Goal: Find specific page/section: Find specific page/section

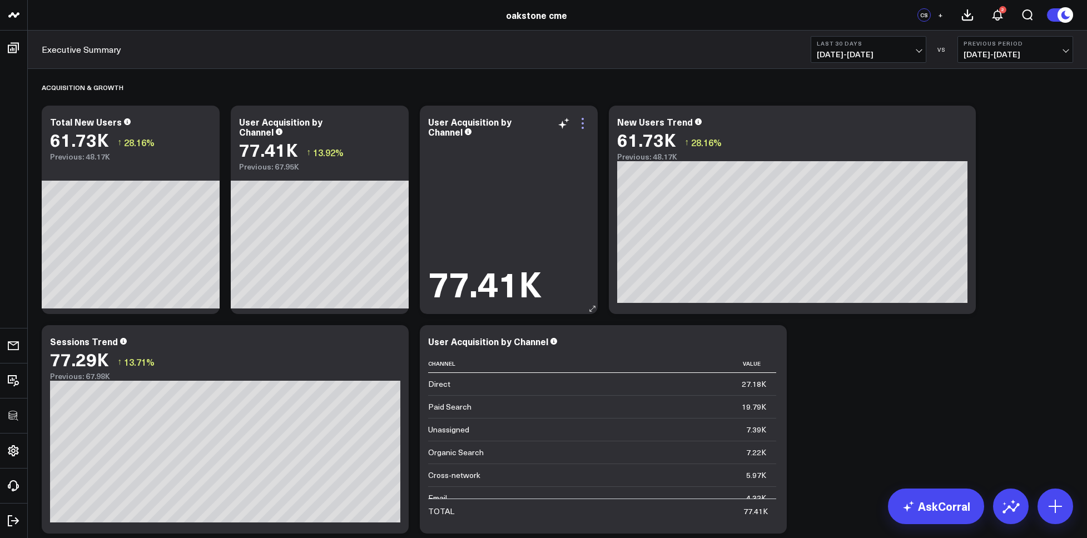
click at [586, 124] on icon at bounding box center [582, 123] width 13 height 13
click at [628, 88] on div "Acquisition & Growth" at bounding box center [558, 88] width 1032 height 26
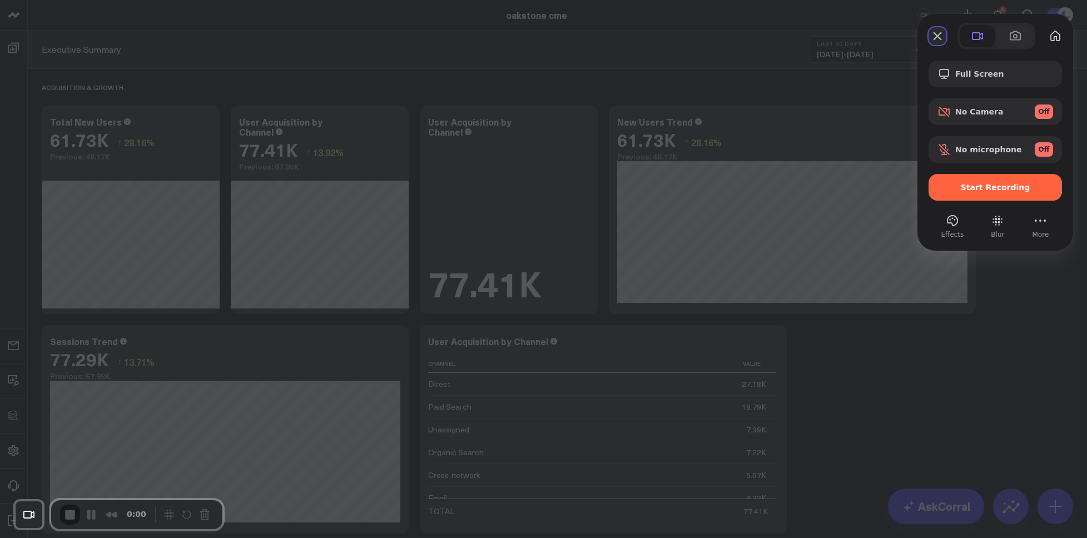
click at [943, 38] on button "Close" at bounding box center [938, 36] width 18 height 18
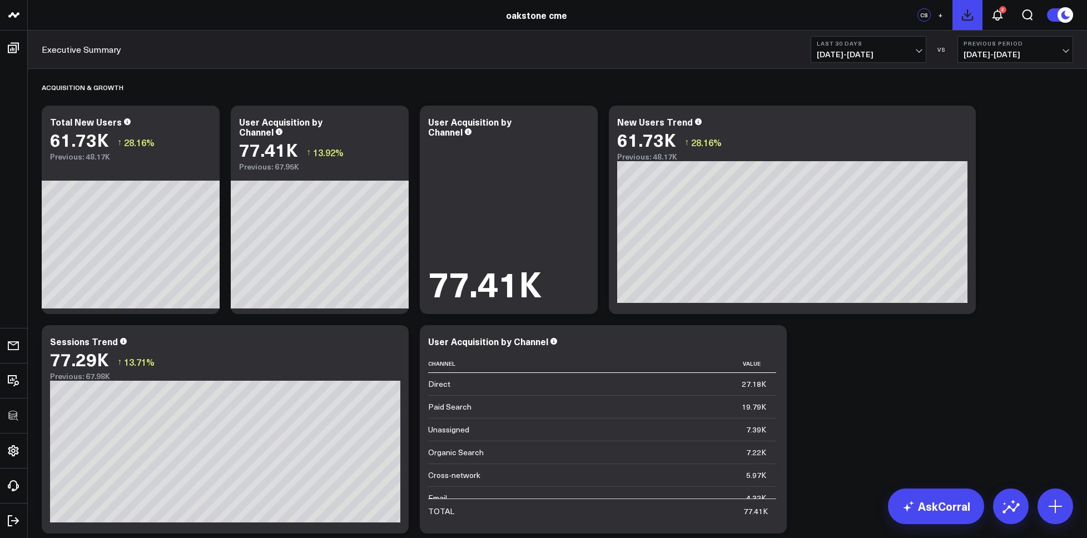
click at [967, 15] on icon at bounding box center [968, 15] width 10 height 10
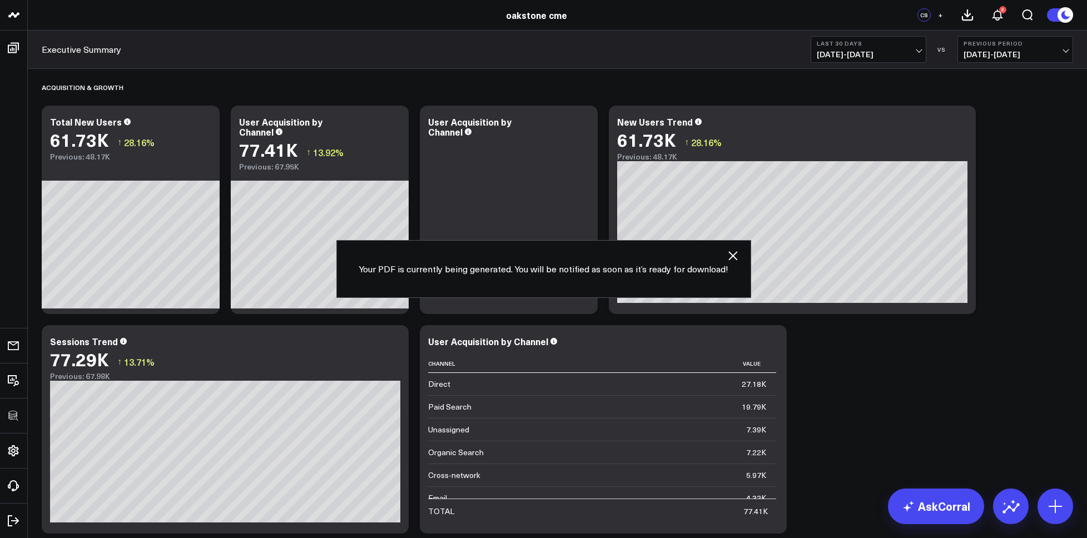
click at [705, 61] on div "Executive Summary Last 30 Days [DATE] - [DATE] VS Previous Period [DATE] - [DAT…" at bounding box center [557, 50] width 1059 height 38
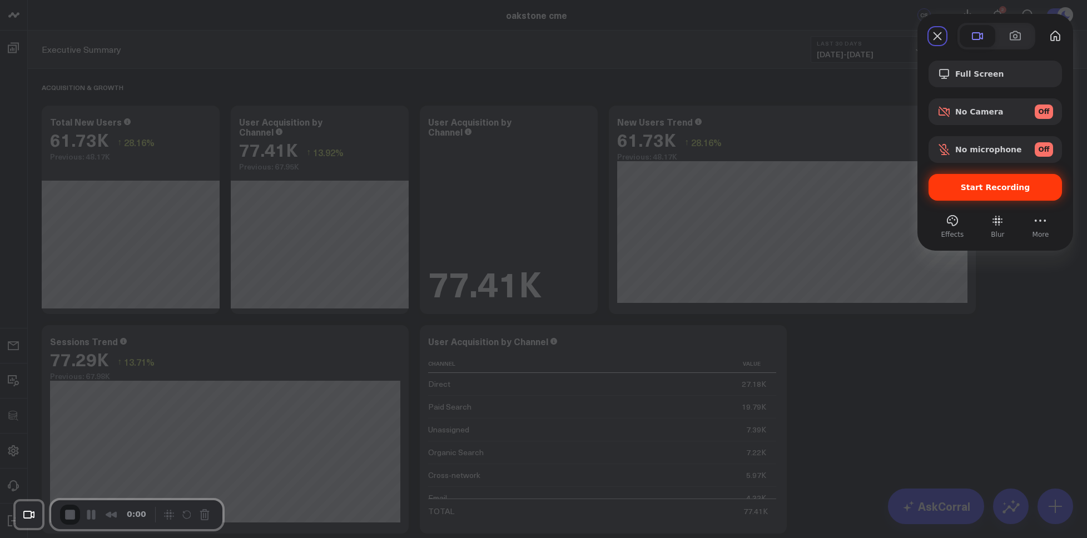
click at [957, 181] on div "Start Recording" at bounding box center [995, 187] width 133 height 27
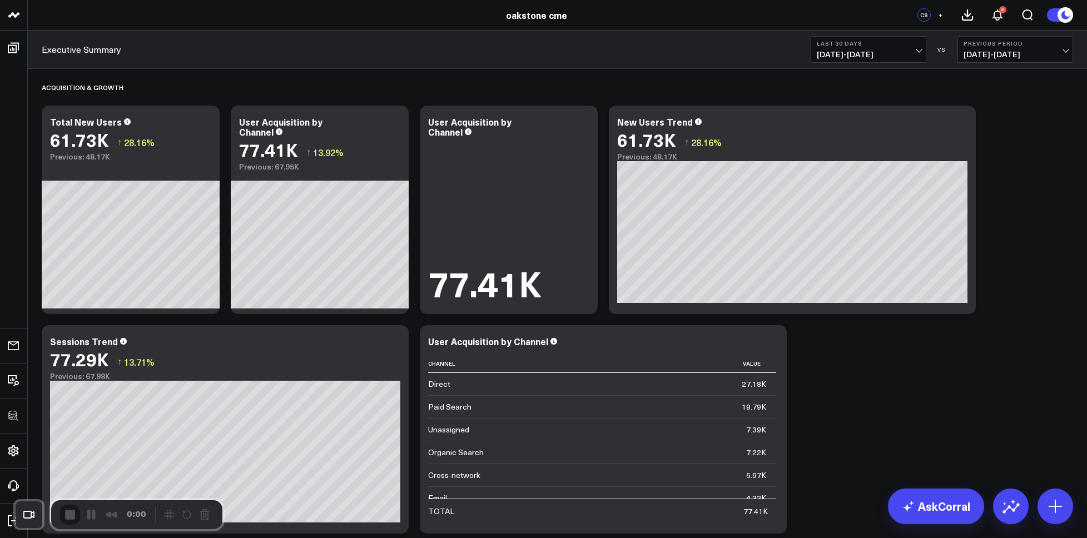
click at [582, 121] on icon at bounding box center [582, 123] width 13 height 13
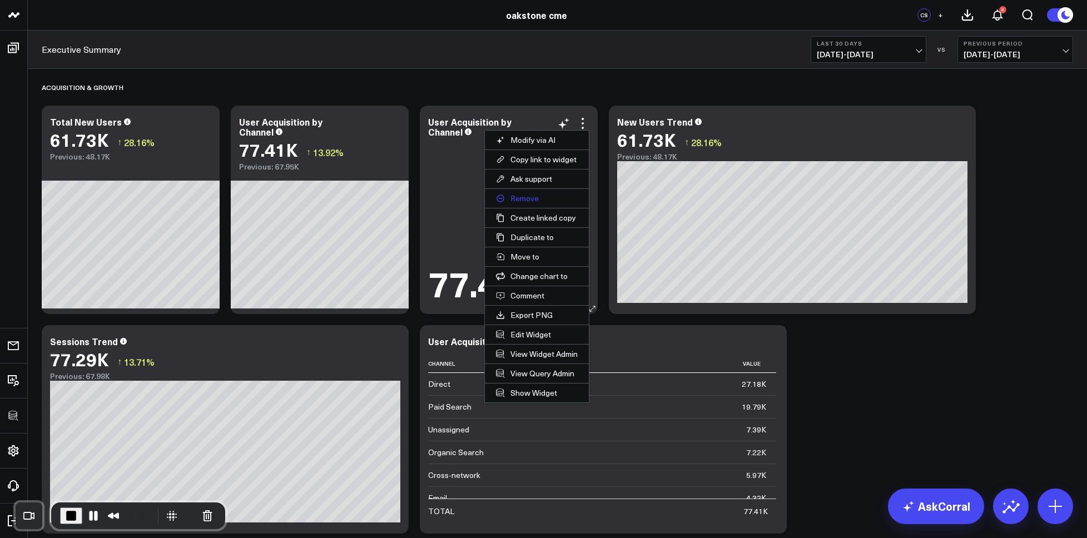
click at [524, 197] on button "Remove" at bounding box center [537, 198] width 104 height 19
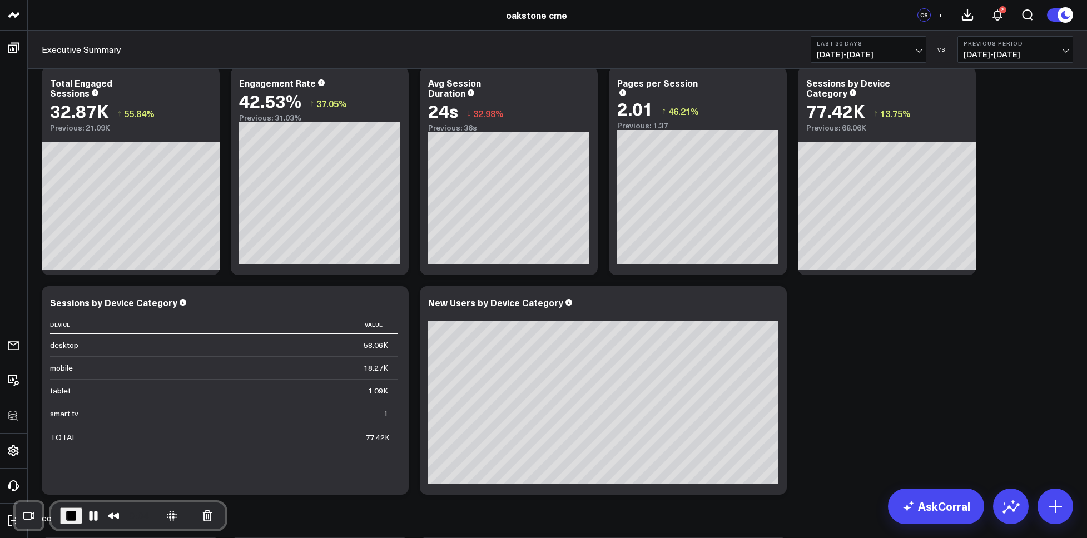
scroll to position [617, 0]
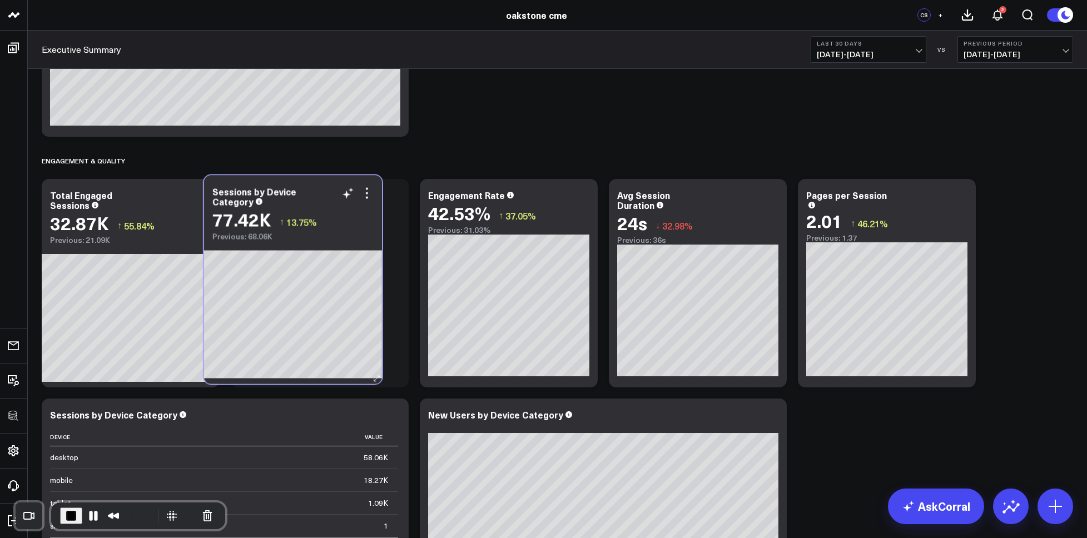
drag, startPoint x: 908, startPoint y: 191, endPoint x: 314, endPoint y: 187, distance: 593.9
click at [314, 187] on div "Sessions by Device Category" at bounding box center [292, 196] width 161 height 20
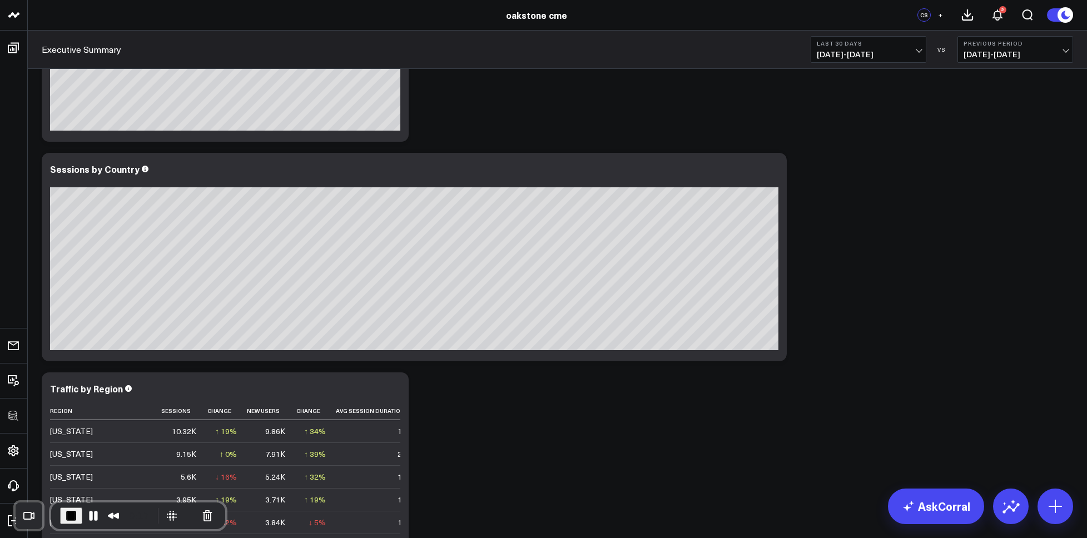
scroll to position [1999, 0]
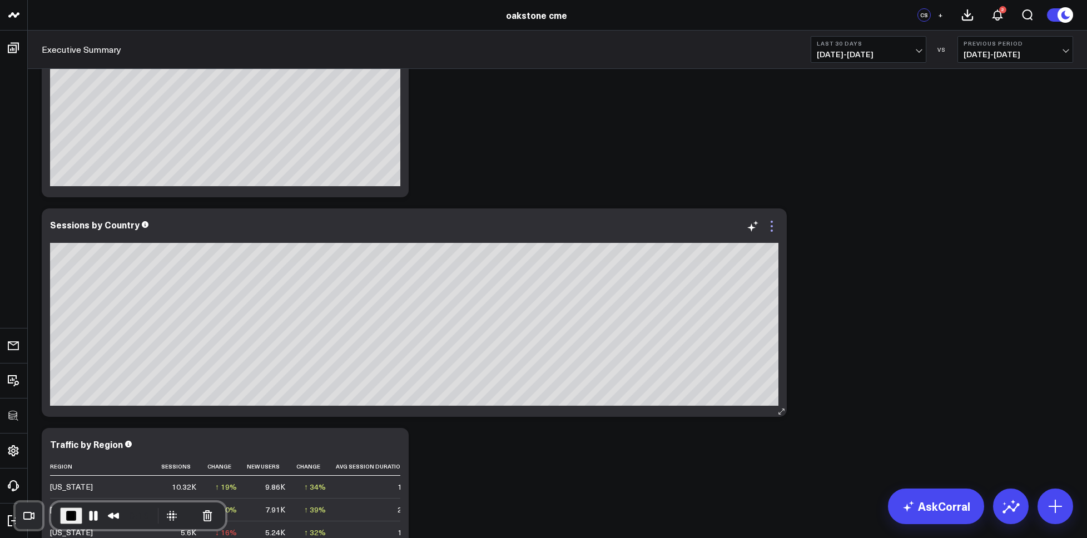
click at [769, 225] on icon at bounding box center [771, 226] width 13 height 13
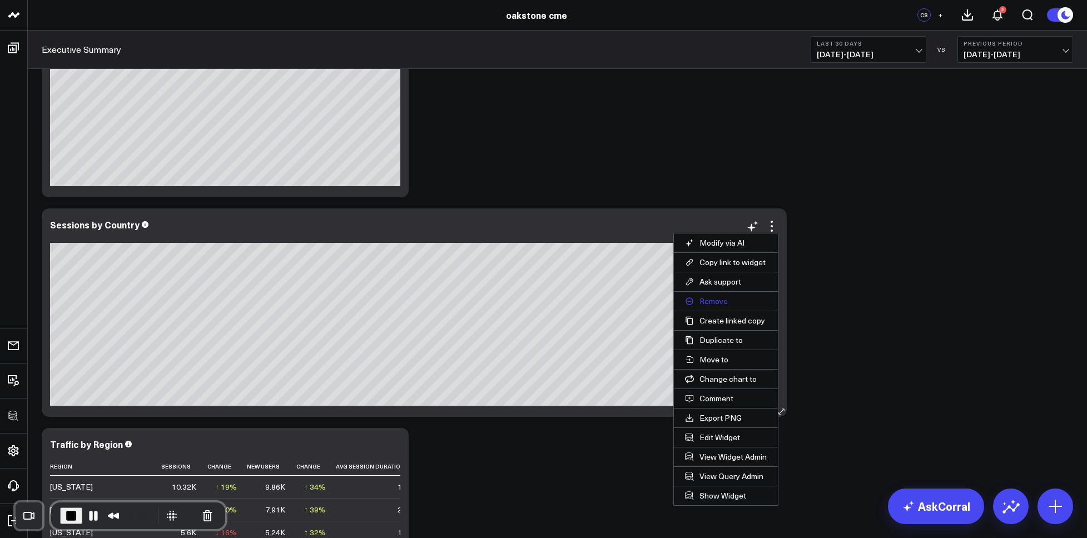
click at [710, 300] on button "Remove" at bounding box center [726, 301] width 104 height 19
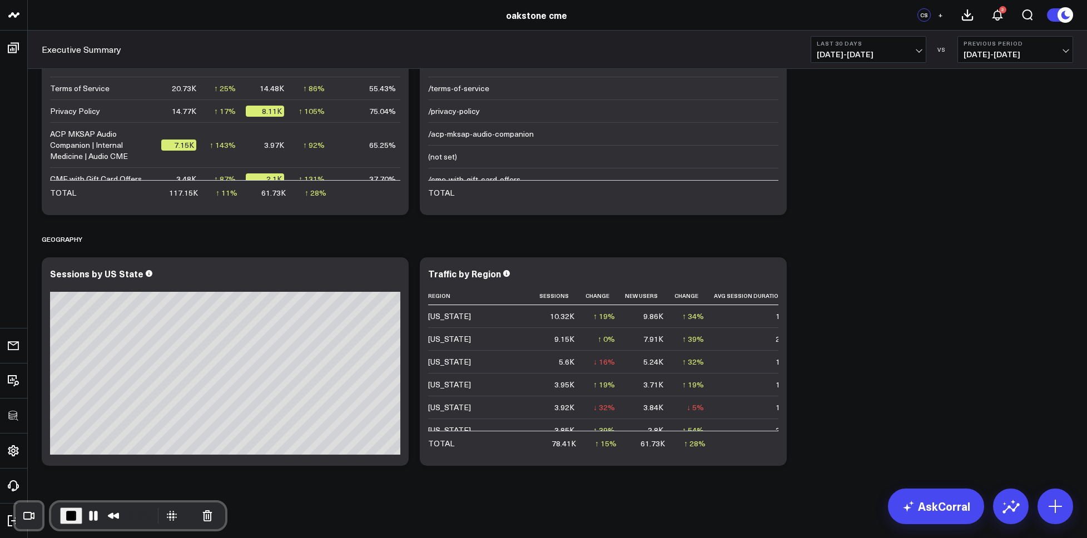
scroll to position [1730, 0]
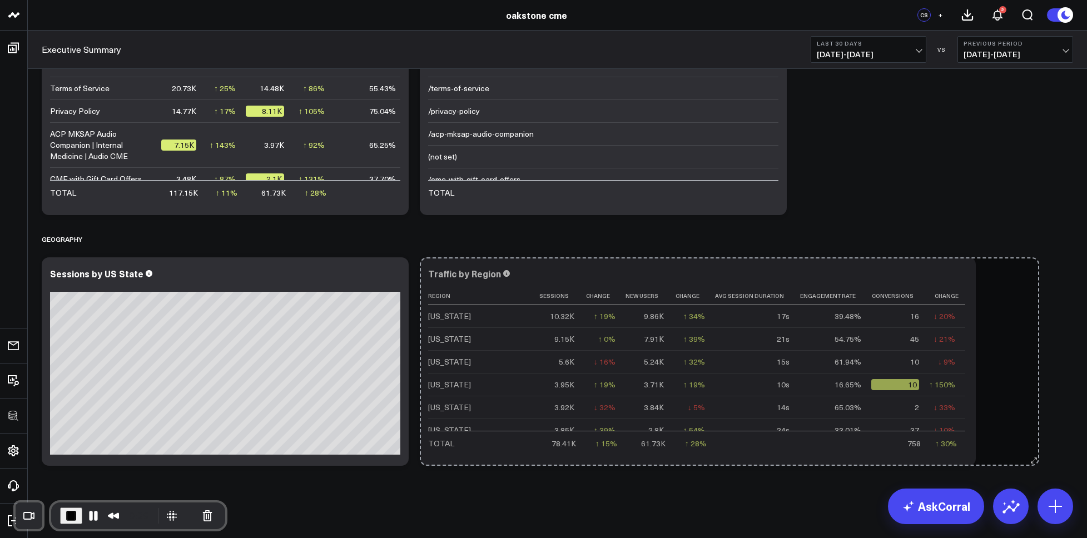
scroll to position [0, 0]
drag, startPoint x: 781, startPoint y: 459, endPoint x: 1071, endPoint y: 444, distance: 289.5
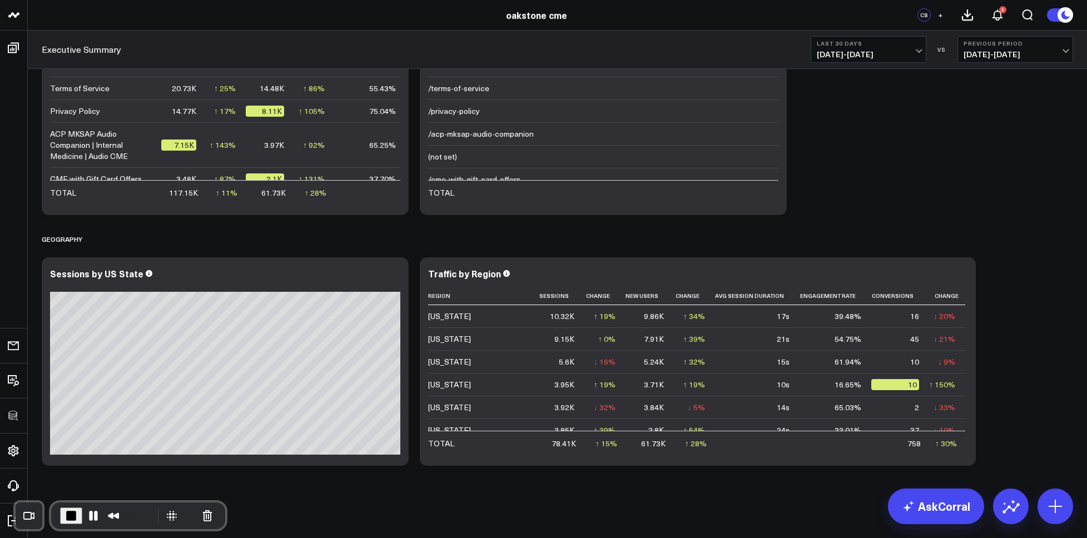
scroll to position [1153, 0]
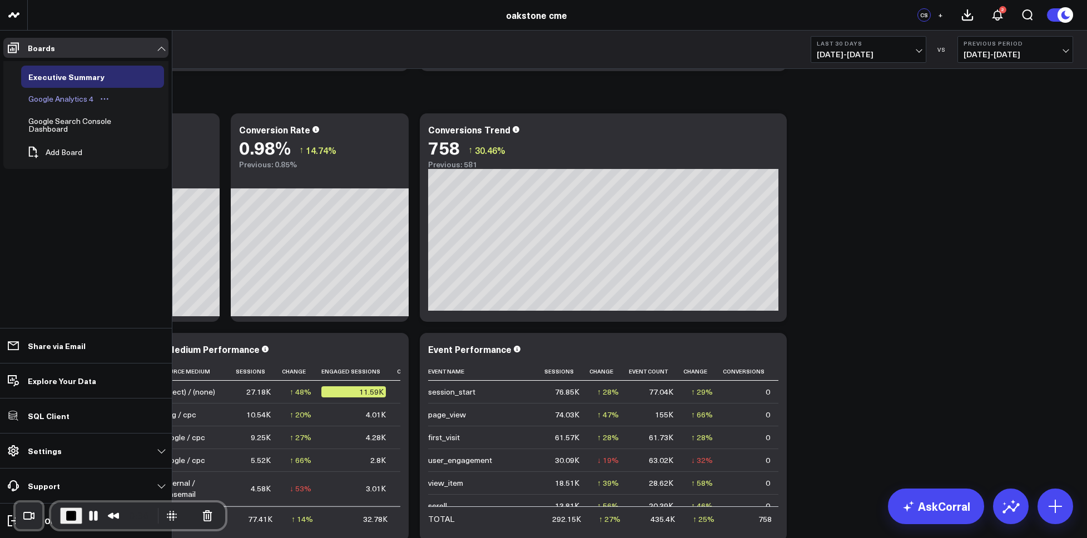
click at [56, 104] on div "Google Analytics 4" at bounding box center [61, 98] width 71 height 13
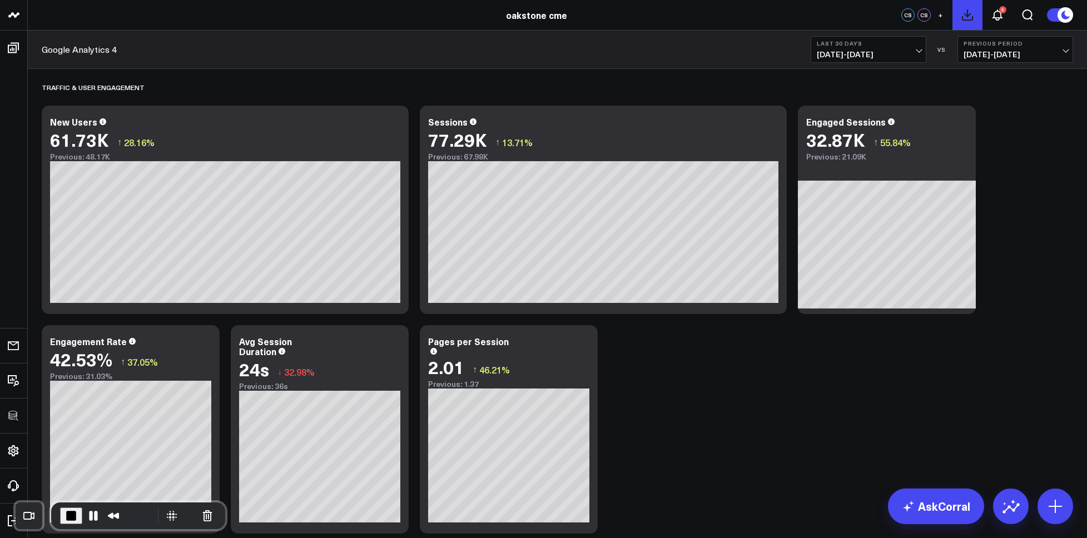
click at [978, 13] on button at bounding box center [968, 15] width 30 height 30
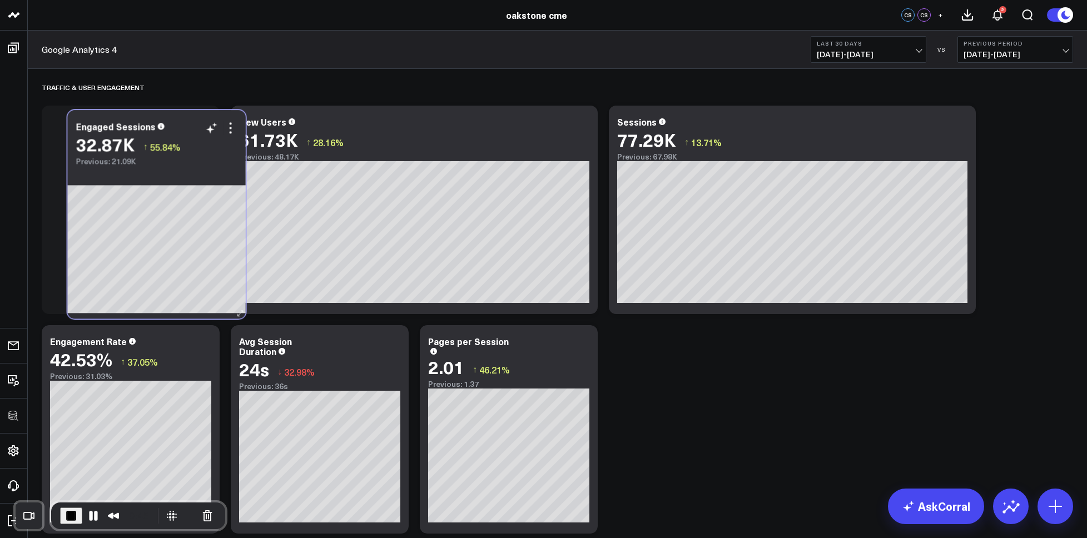
drag, startPoint x: 911, startPoint y: 114, endPoint x: 177, endPoint y: 118, distance: 734.1
click at [179, 118] on div "Engaged Sessions 32.87K ↑ 55.84% Previous: 21.09K" at bounding box center [157, 138] width 178 height 56
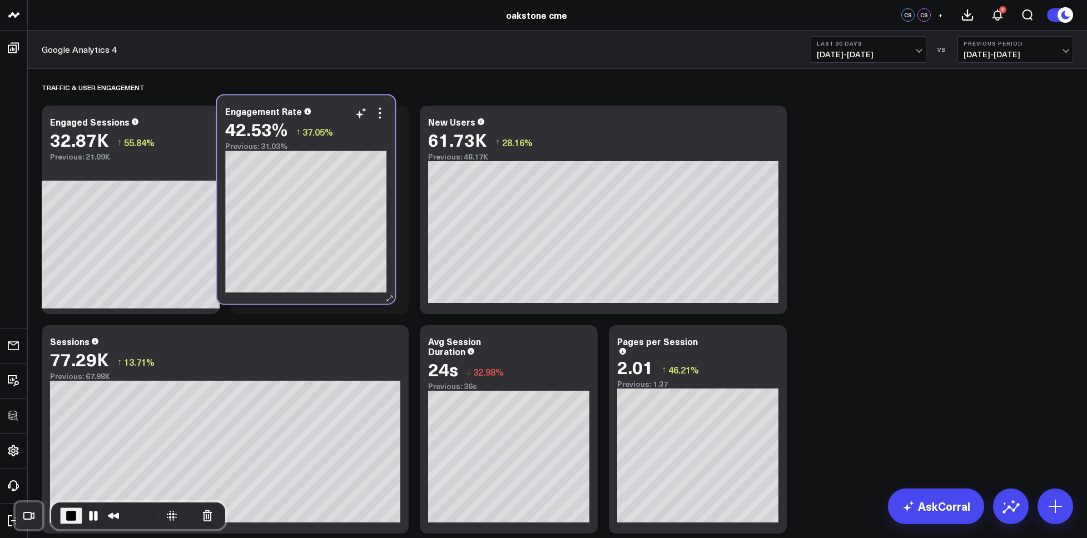
drag, startPoint x: 160, startPoint y: 329, endPoint x: 326, endPoint y: 106, distance: 278.2
click at [326, 106] on div "Engagement Rate" at bounding box center [305, 111] width 161 height 10
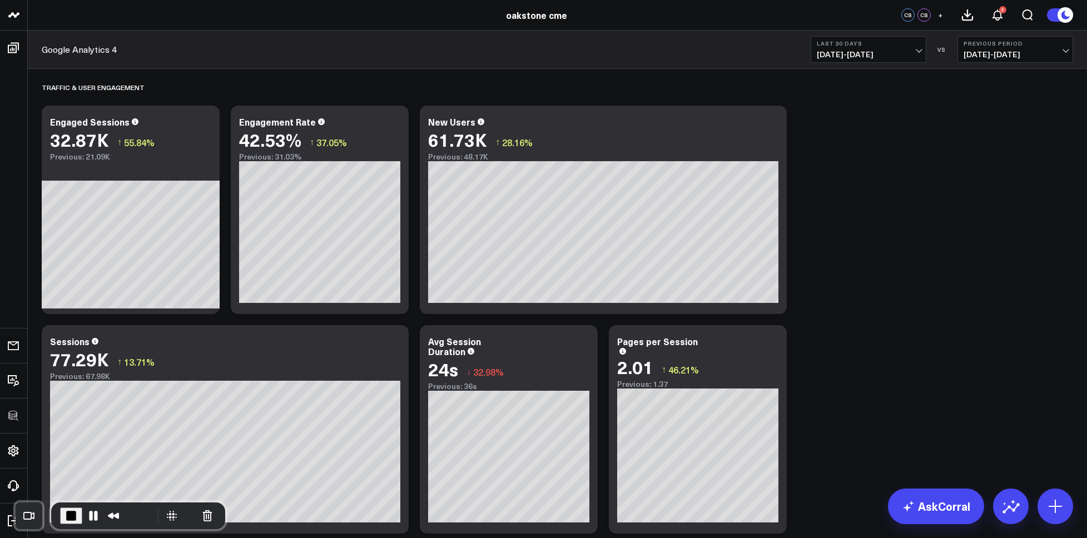
click at [519, 335] on div "Avg Session Duration 24s ↓ 32.98% Previous: 36s" at bounding box center [509, 429] width 178 height 209
drag, startPoint x: 513, startPoint y: 335, endPoint x: 449, endPoint y: 144, distance: 201.5
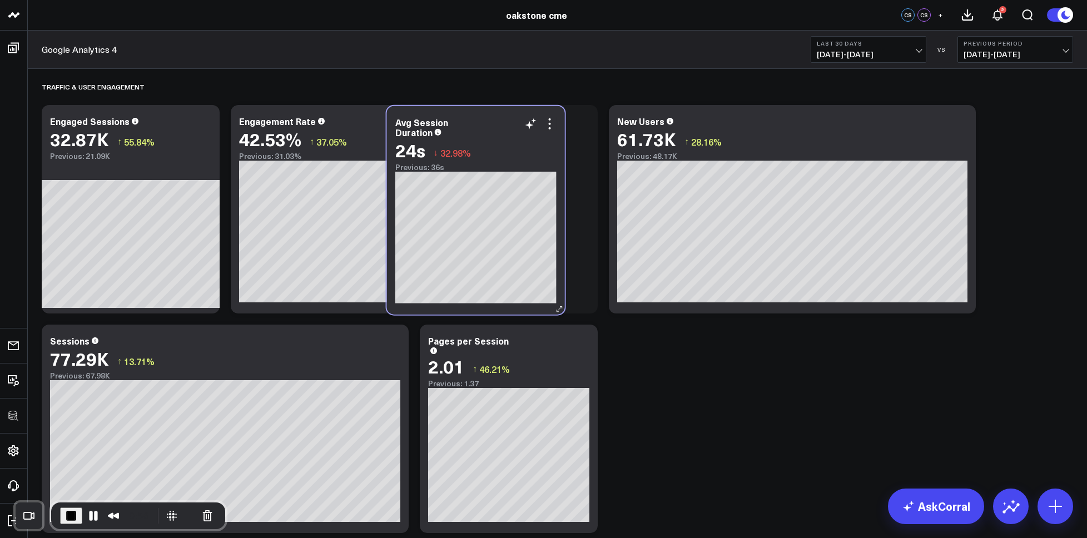
drag, startPoint x: 516, startPoint y: 333, endPoint x: 482, endPoint y: 112, distance: 222.7
click at [482, 112] on div "Avg Session Duration 24s ↓ 32.98% Previous: 36s" at bounding box center [476, 210] width 178 height 209
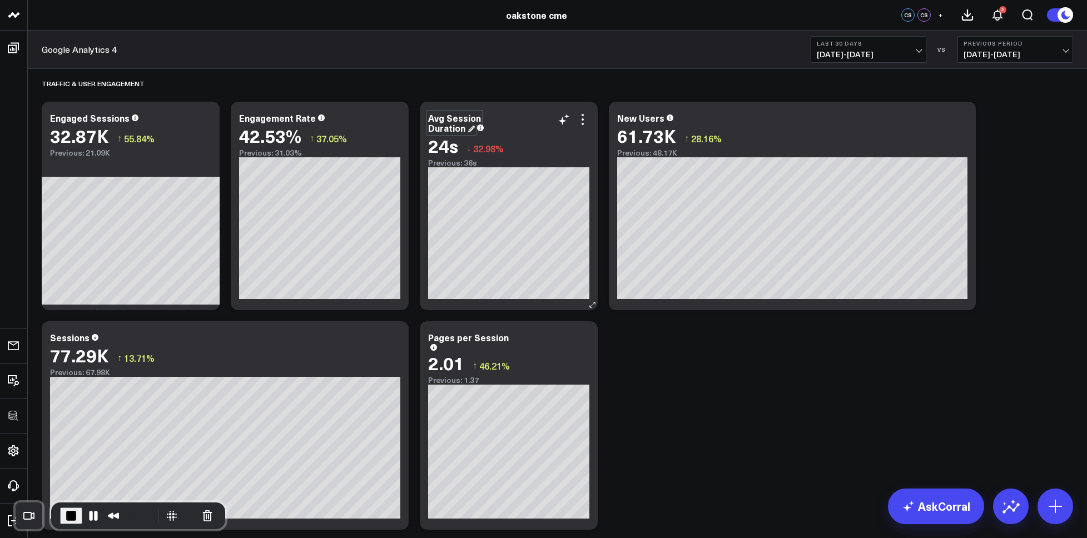
drag, startPoint x: 458, startPoint y: 137, endPoint x: 444, endPoint y: 126, distance: 18.2
drag, startPoint x: 551, startPoint y: 335, endPoint x: 457, endPoint y: 110, distance: 243.5
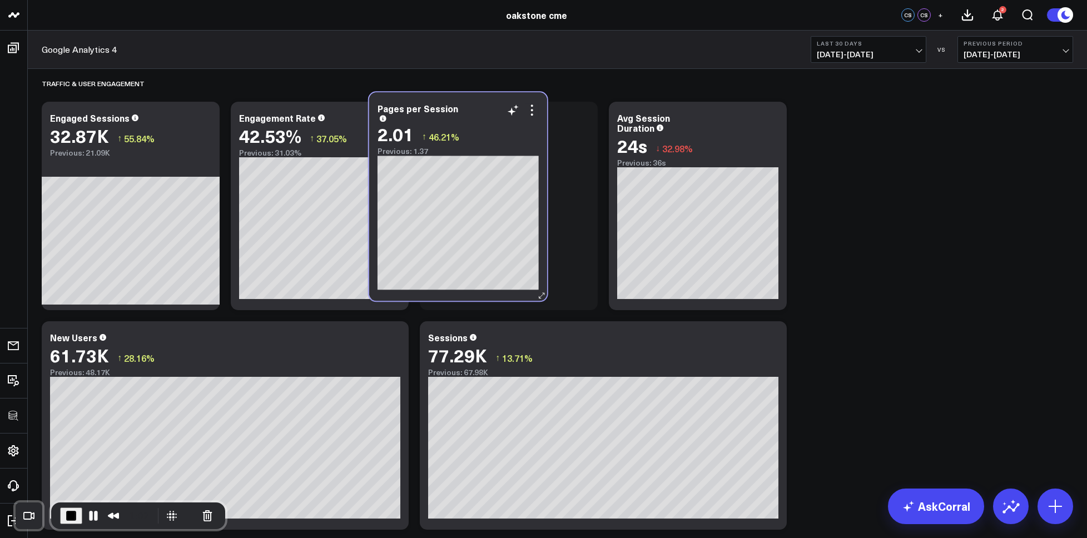
drag, startPoint x: 520, startPoint y: 331, endPoint x: 542, endPoint y: 109, distance: 223.0
click at [474, 103] on div "Pages per Session 2.01 ↑ 46.21% Previous: 1.37" at bounding box center [458, 196] width 178 height 209
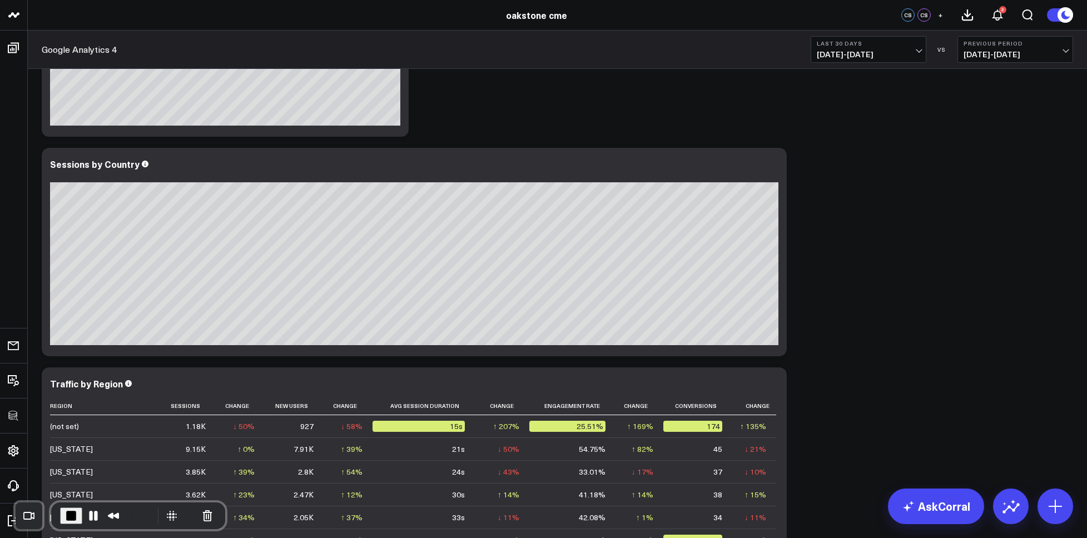
scroll to position [2321, 0]
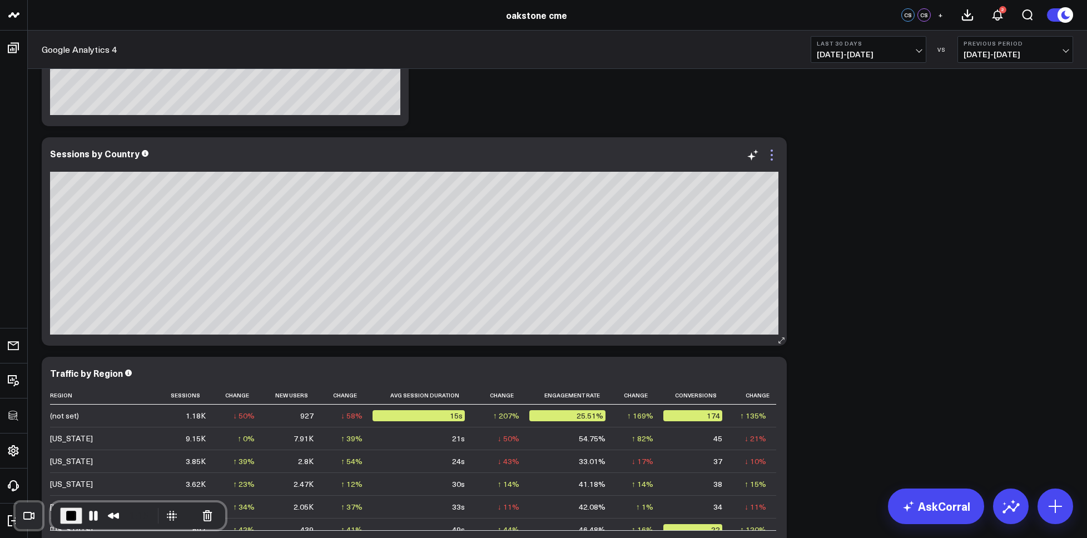
click at [772, 150] on icon at bounding box center [772, 151] width 2 height 2
click at [774, 153] on icon at bounding box center [771, 154] width 13 height 13
click at [772, 157] on icon at bounding box center [771, 154] width 13 height 13
click at [771, 154] on icon at bounding box center [772, 155] width 2 height 2
click at [775, 151] on icon at bounding box center [771, 154] width 13 height 13
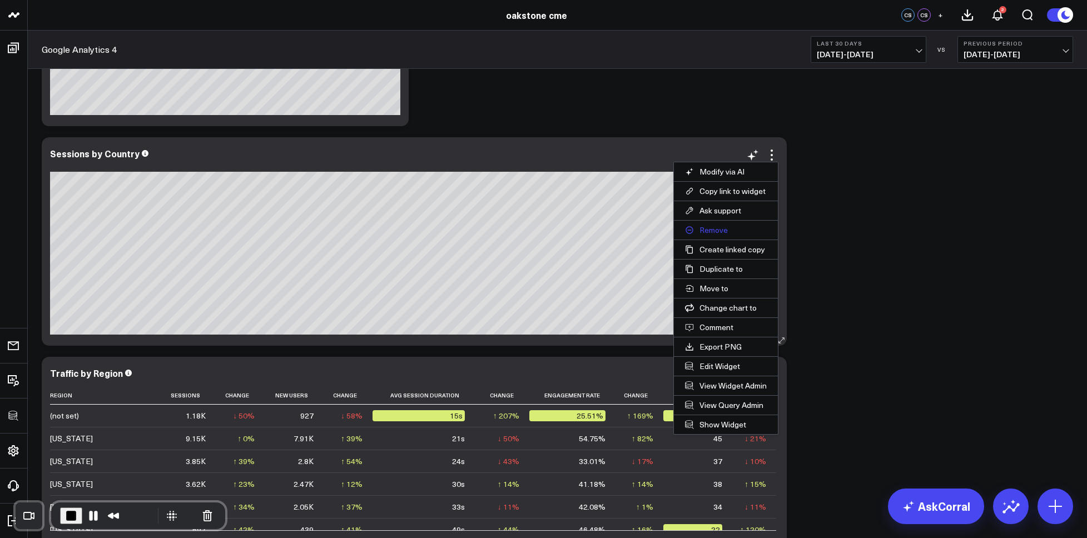
click at [722, 229] on button "Remove" at bounding box center [726, 230] width 104 height 19
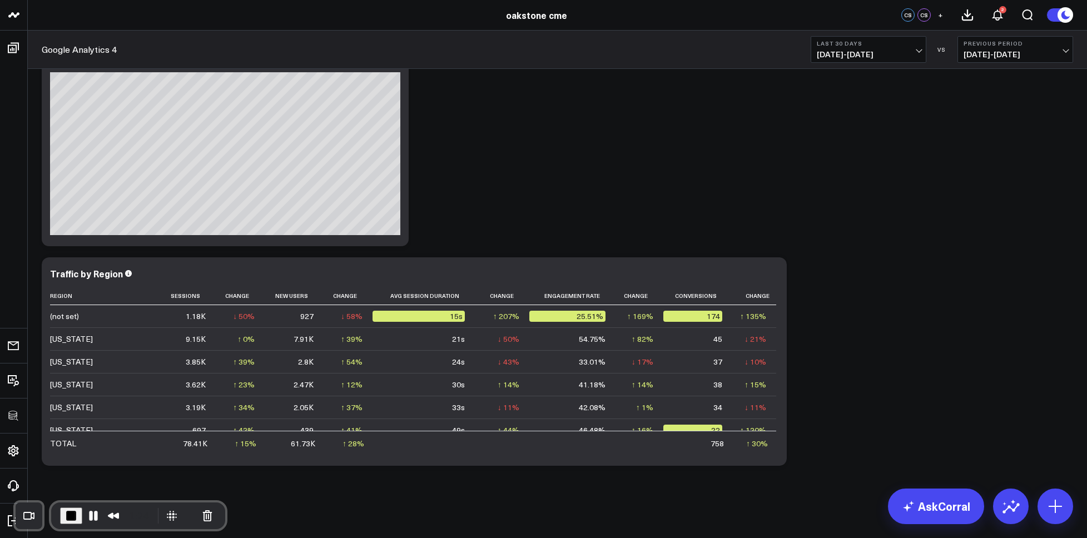
scroll to position [2279, 0]
click at [13, 49] on icon at bounding box center [13, 47] width 13 height 13
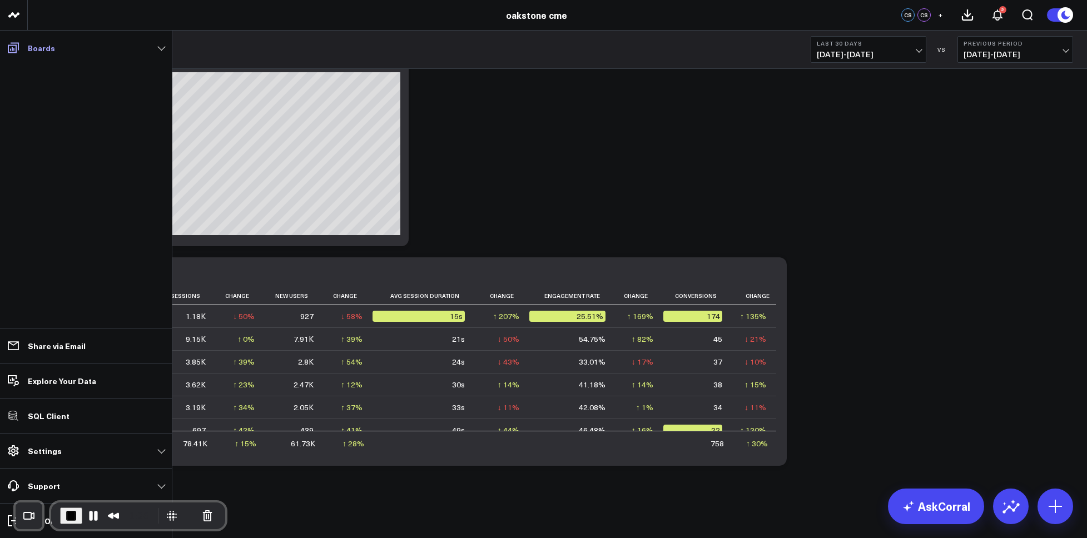
scroll to position [2201, 0]
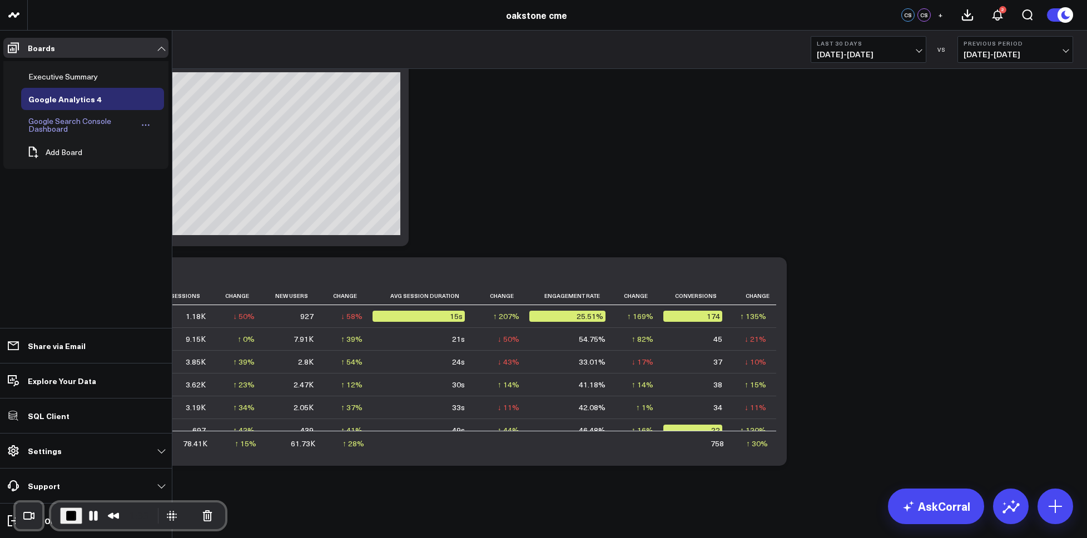
click at [47, 129] on div "Google Search Console Dashboard" at bounding box center [82, 125] width 113 height 21
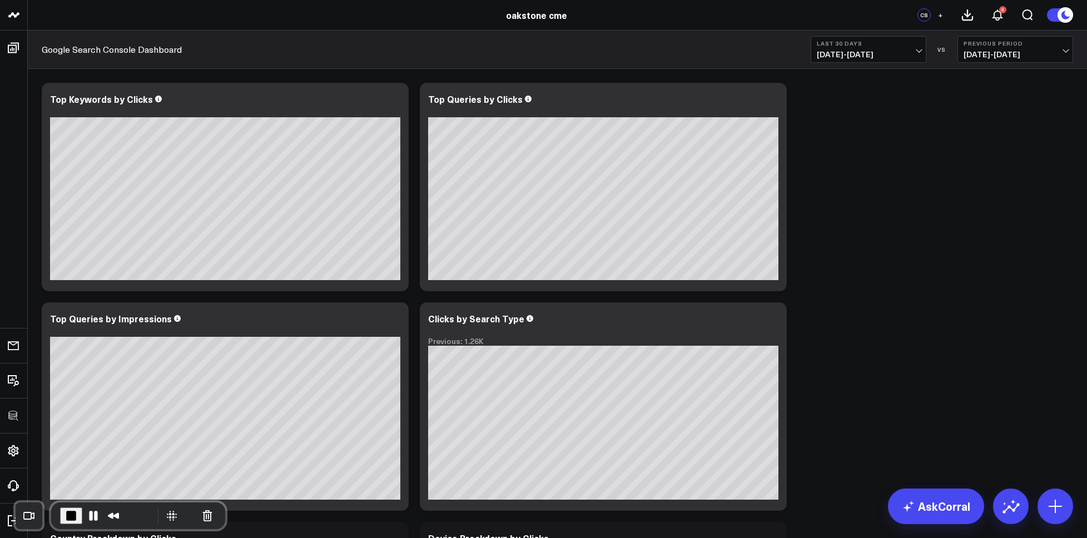
scroll to position [125, 0]
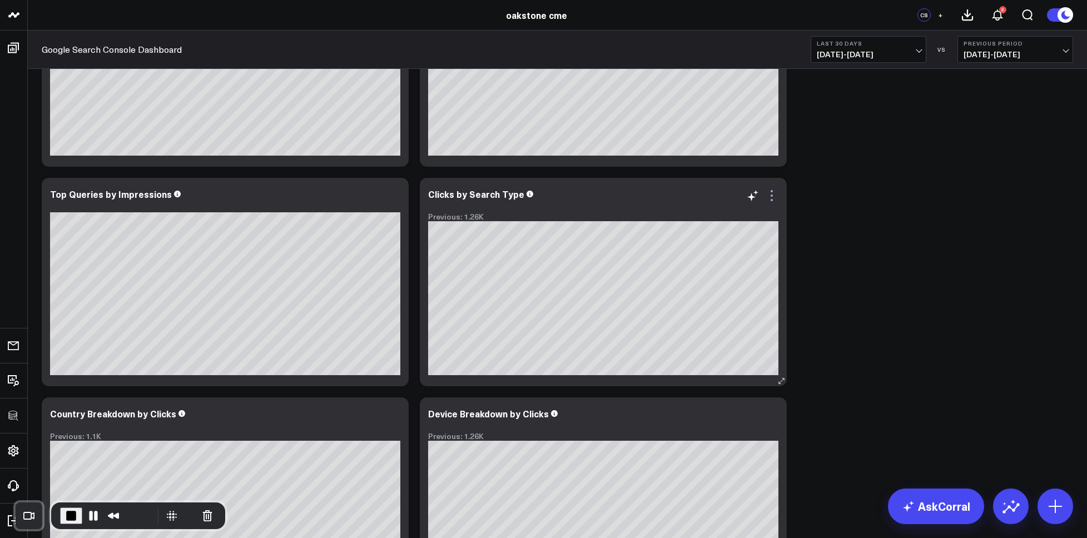
click at [772, 195] on icon at bounding box center [771, 195] width 13 height 13
click at [771, 191] on icon at bounding box center [772, 191] width 2 height 2
click at [772, 196] on icon at bounding box center [772, 196] width 2 height 2
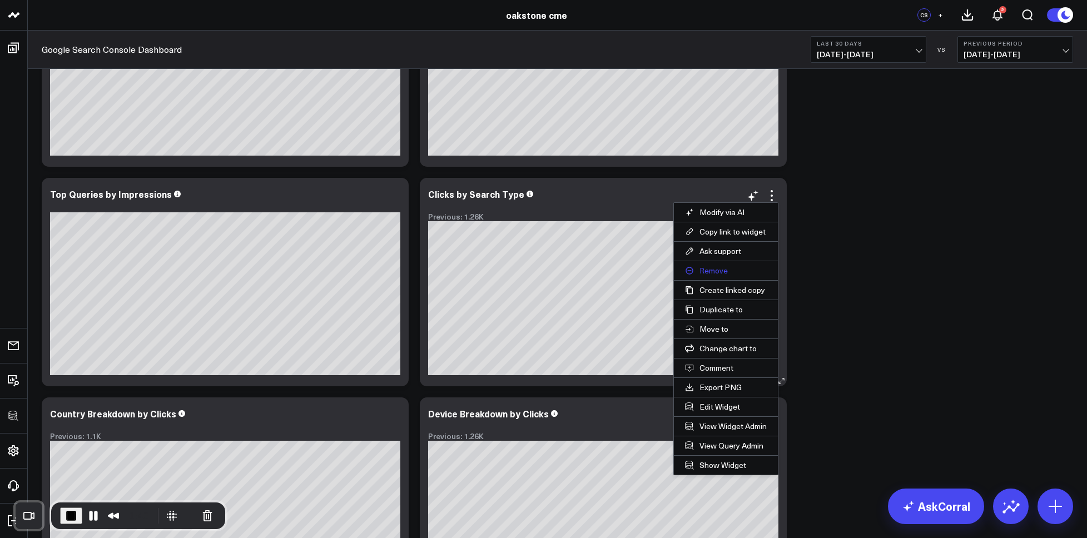
click at [720, 267] on button "Remove" at bounding box center [726, 270] width 104 height 19
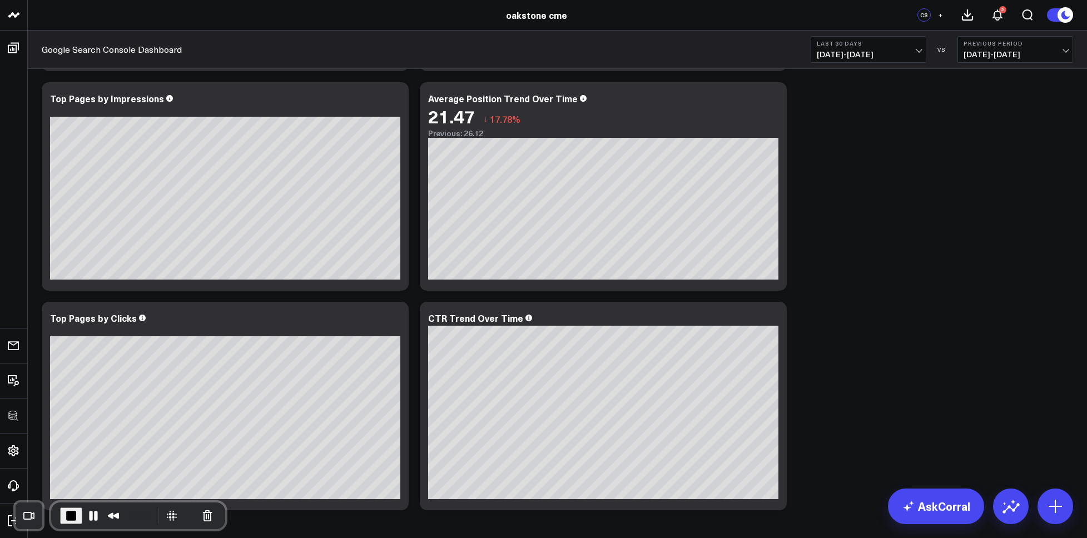
scroll to position [924, 0]
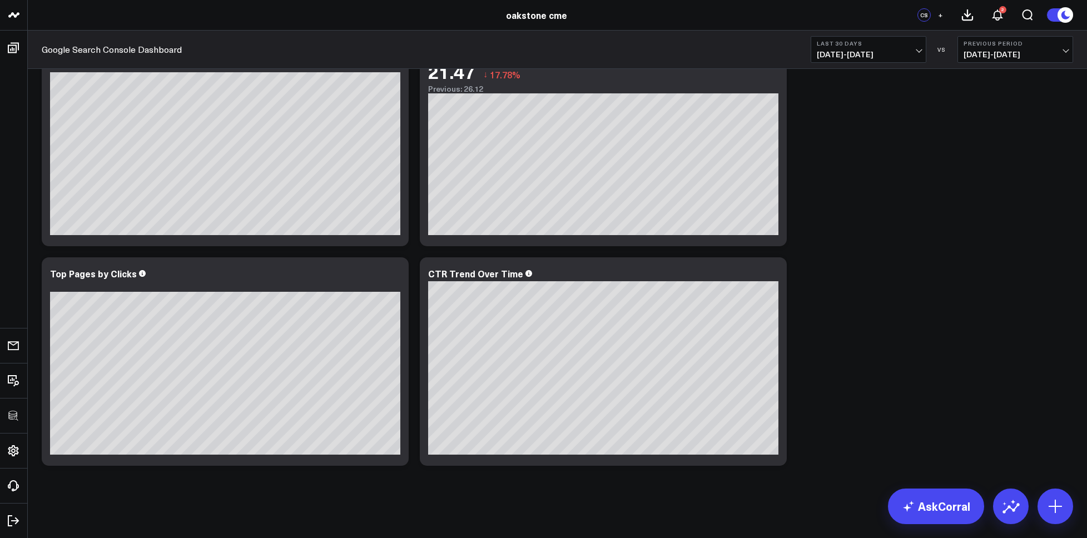
scroll to position [924, 0]
